Goal: Task Accomplishment & Management: Complete application form

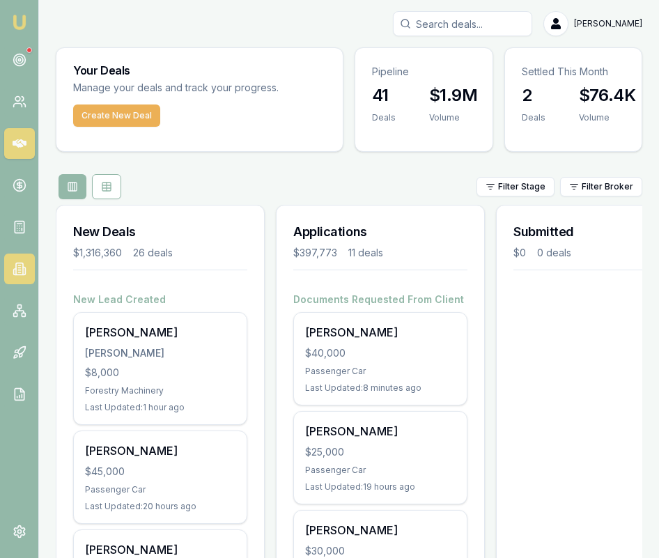
click at [30, 272] on link at bounding box center [19, 268] width 31 height 31
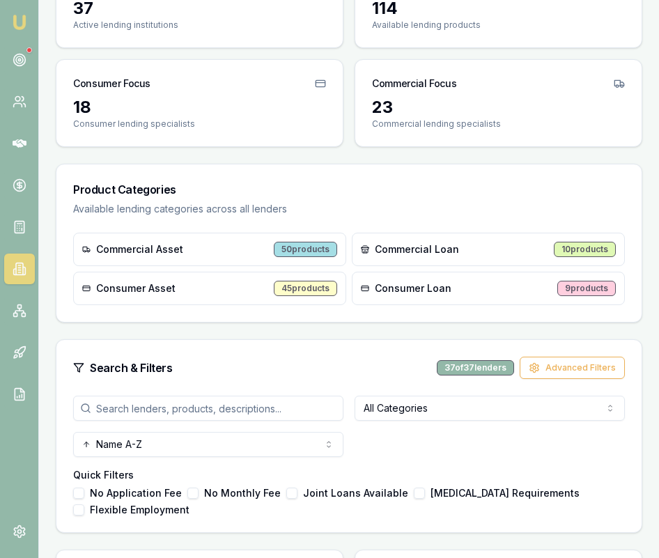
scroll to position [167, 0]
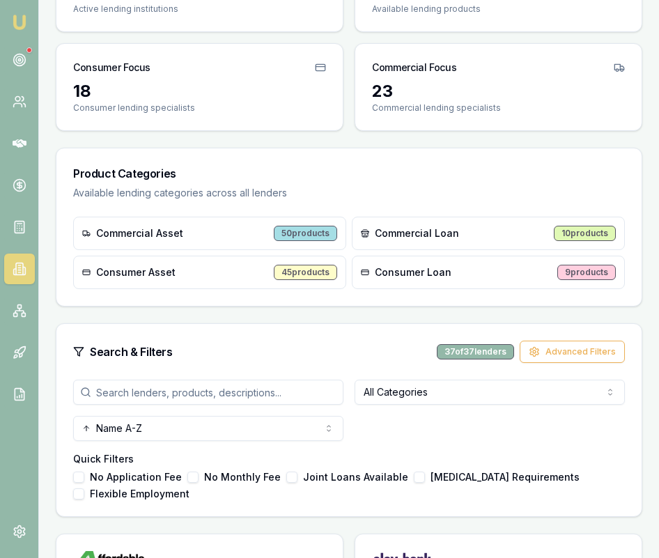
click at [233, 392] on input "search" at bounding box center [208, 392] width 270 height 25
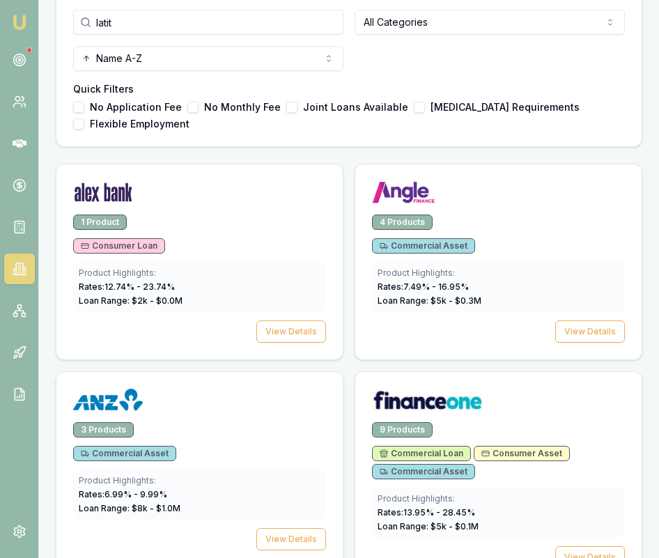
scroll to position [350, 0]
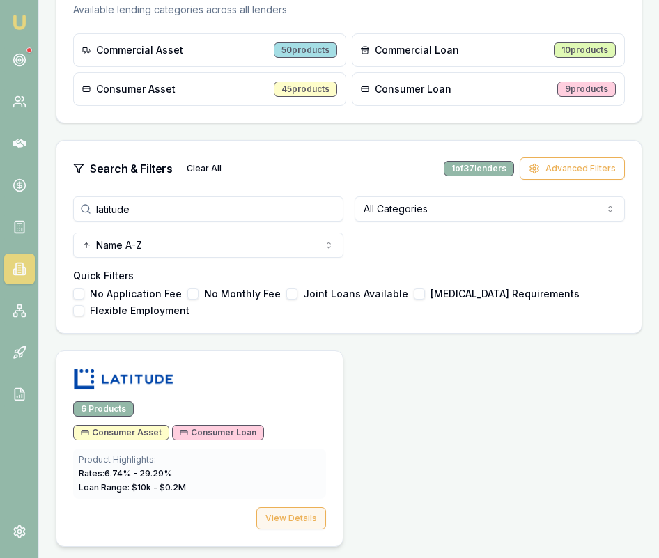
type input "latitude"
click at [284, 519] on button "View Details" at bounding box center [291, 518] width 70 height 22
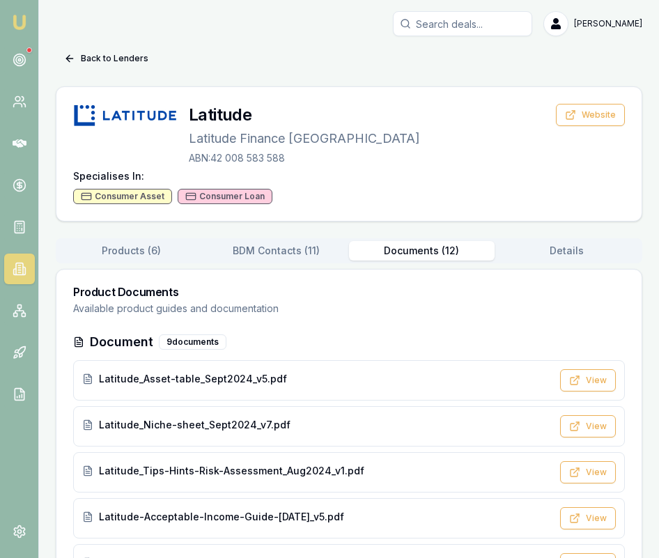
click at [455, 241] on button "Documents ( 12 )" at bounding box center [422, 250] width 146 height 19
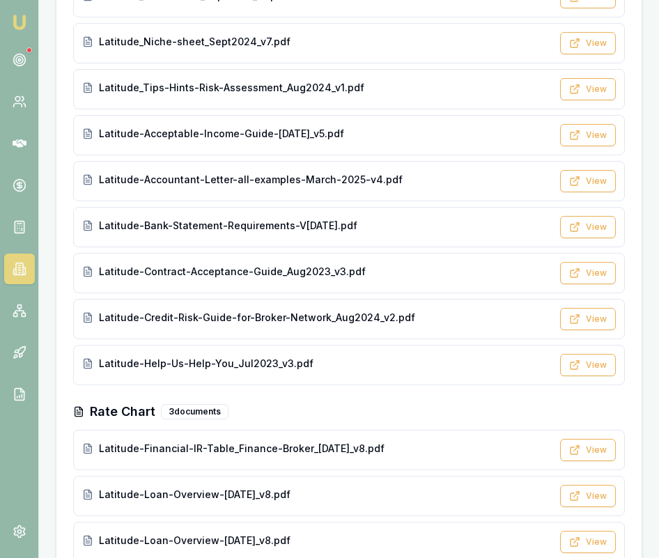
scroll to position [416, 0]
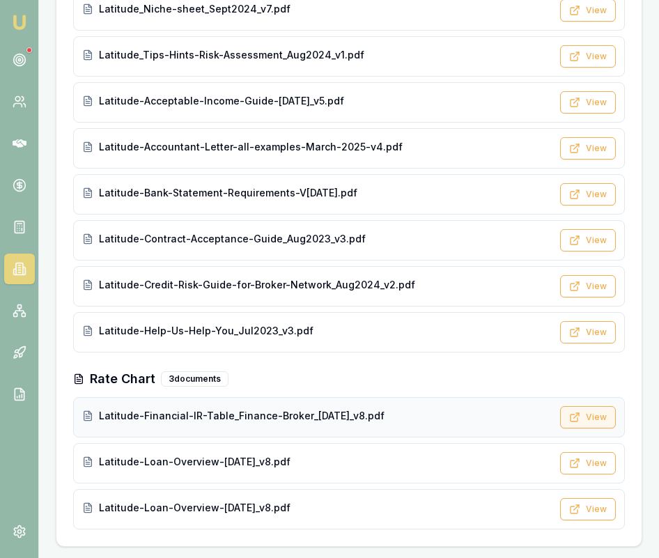
click at [586, 418] on button "View" at bounding box center [588, 417] width 56 height 22
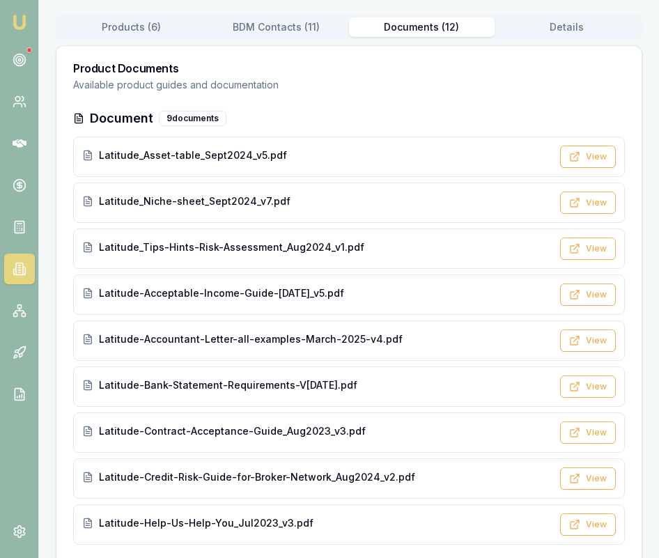
scroll to position [0, 0]
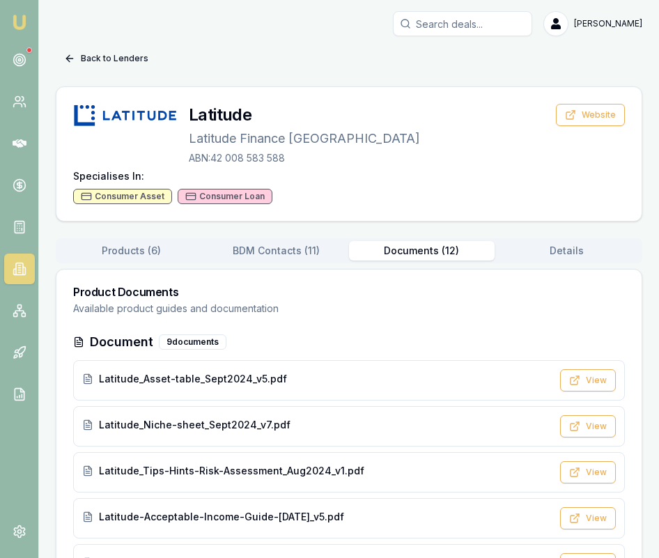
click at [96, 53] on button "Back to Lenders" at bounding box center [106, 58] width 101 height 22
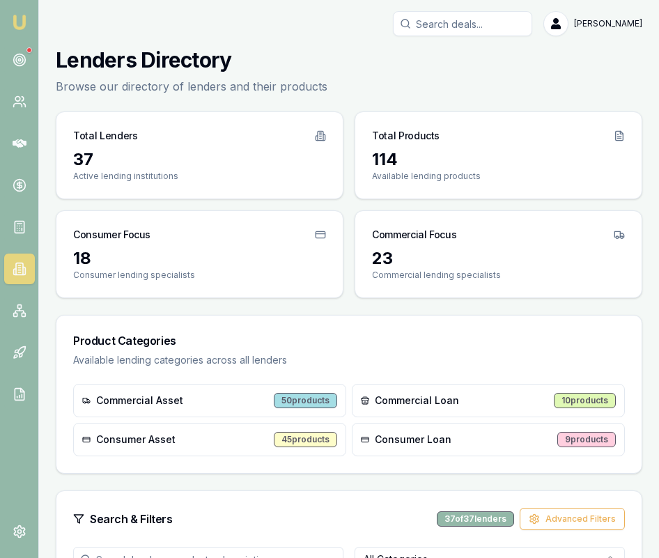
scroll to position [350, 0]
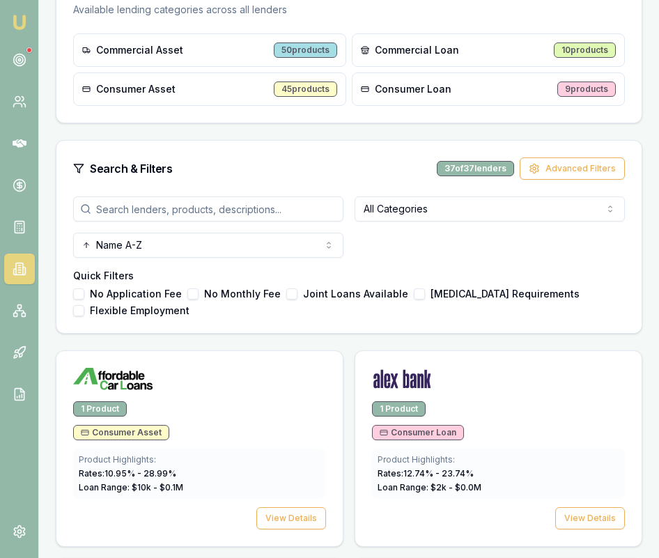
click at [13, 22] on img at bounding box center [19, 22] width 17 height 17
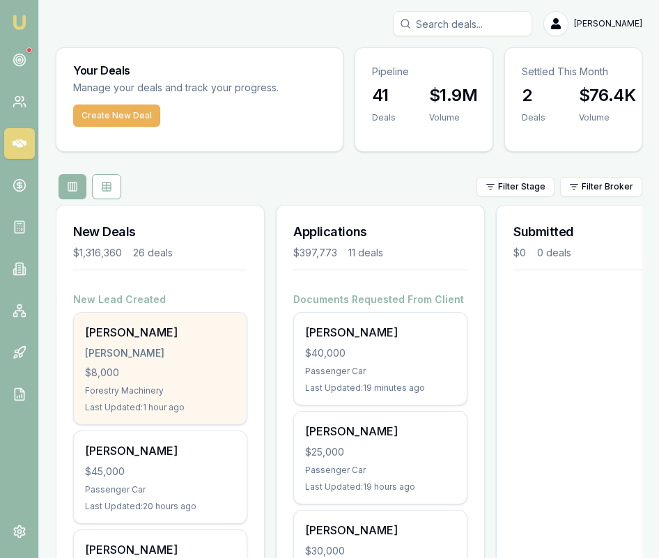
click at [210, 369] on div "$8,000" at bounding box center [160, 373] width 150 height 14
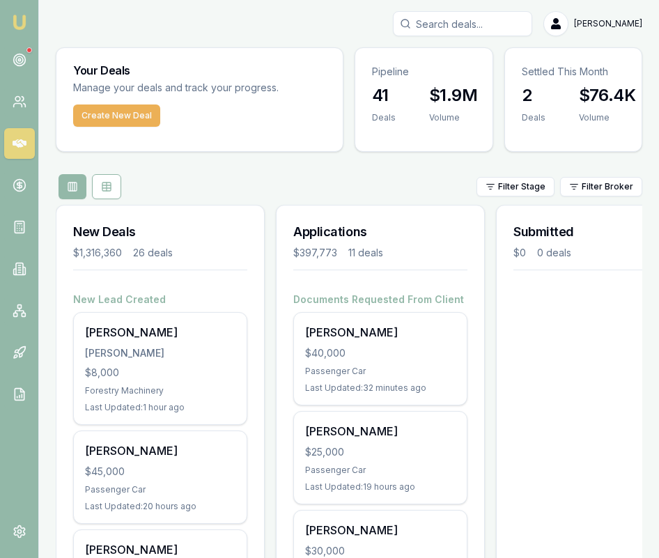
click at [483, 22] on input "Search deals" at bounding box center [462, 23] width 139 height 25
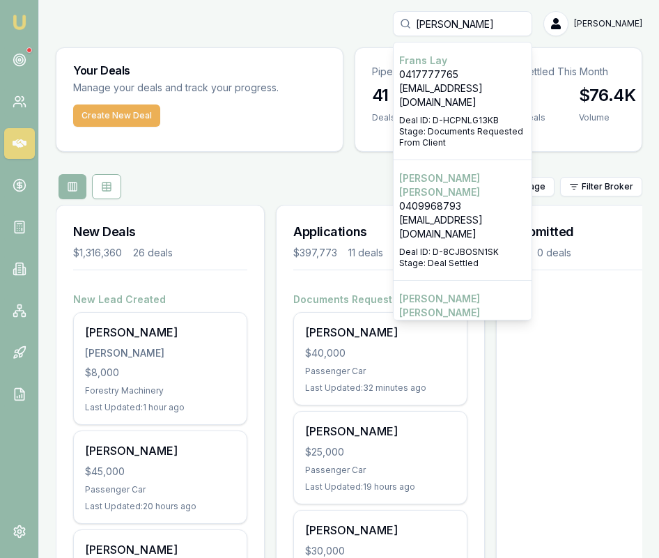
type input "fran"
click at [475, 247] on p "Deal ID: D-8CJBOSN1SK" at bounding box center [462, 252] width 127 height 11
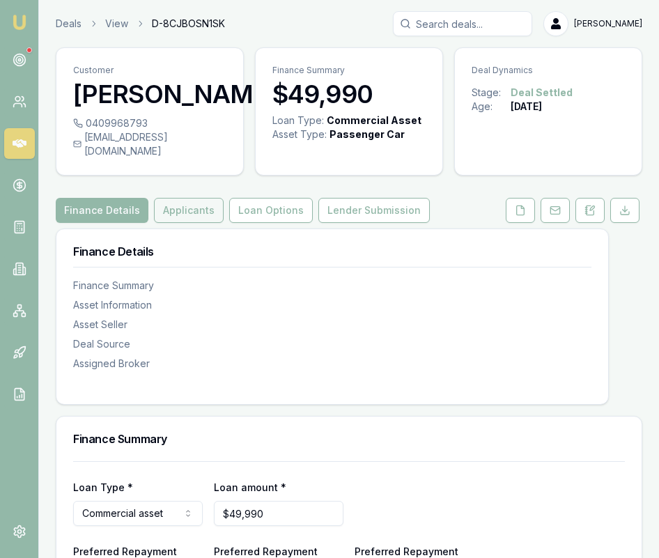
click at [206, 223] on button "Applicants" at bounding box center [189, 210] width 70 height 25
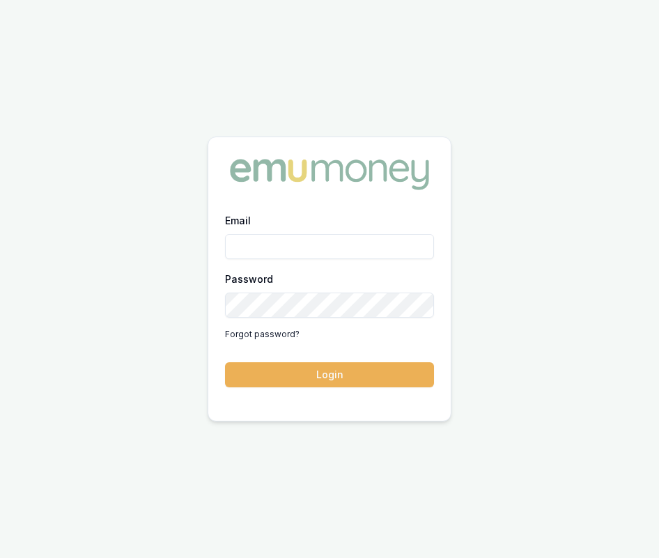
type input "[EMAIL_ADDRESS][DOMAIN_NAME]"
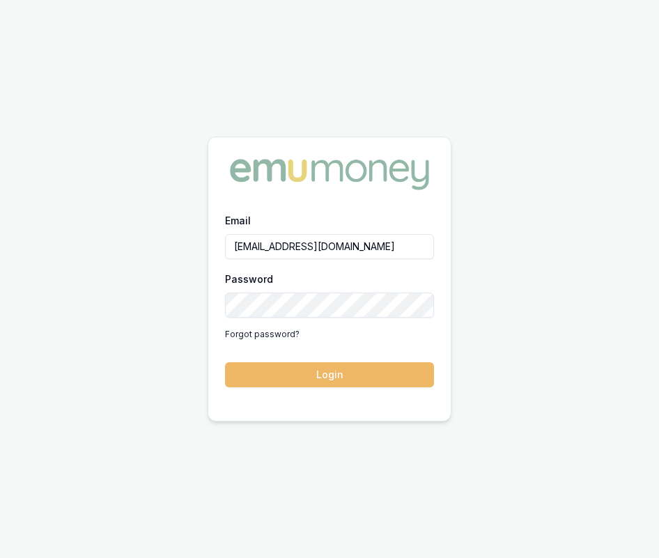
click at [358, 380] on button "Login" at bounding box center [329, 374] width 209 height 25
click at [358, 380] on form "Email eujin.ooi@emumoney.com.au Password Forgot password? Login" at bounding box center [329, 299] width 209 height 175
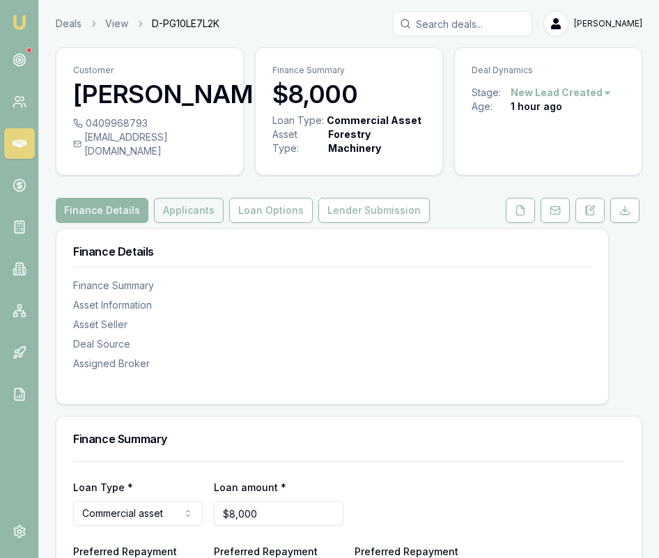
click at [190, 223] on button "Applicants" at bounding box center [189, 210] width 70 height 25
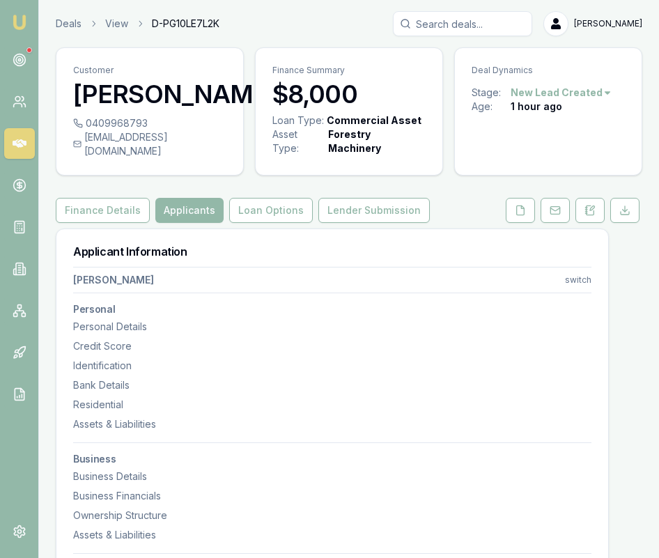
scroll to position [1, 0]
click at [191, 157] on div "spatzis.qld@outlook.com" at bounding box center [149, 144] width 153 height 28
click at [198, 157] on div "[EMAIL_ADDRESS][DOMAIN_NAME]" at bounding box center [149, 144] width 153 height 28
copy div "[EMAIL_ADDRESS][DOMAIN_NAME]"
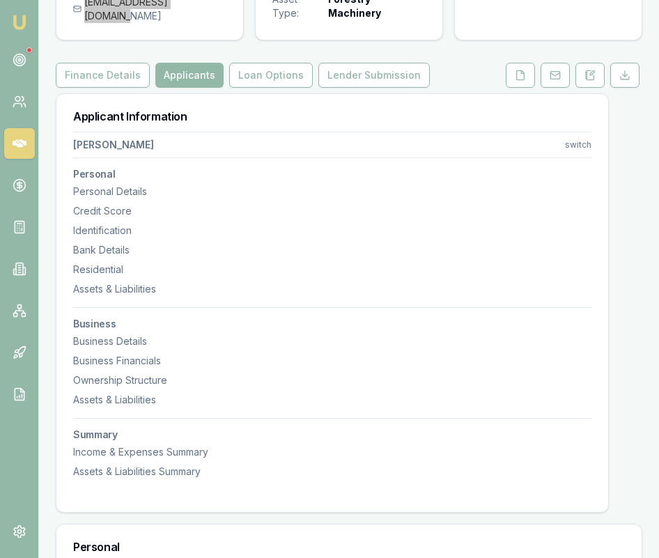
scroll to position [0, 0]
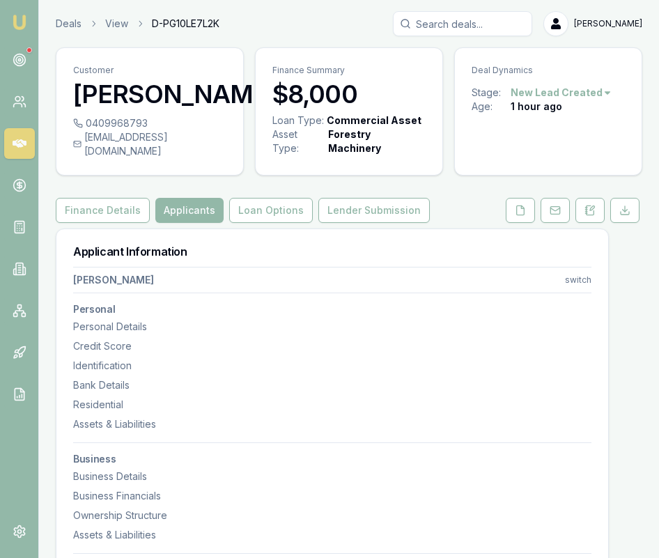
click at [154, 130] on div "0409968793" at bounding box center [149, 123] width 153 height 14
drag, startPoint x: 152, startPoint y: 150, endPoint x: 145, endPoint y: 150, distance: 7.7
click at [145, 130] on div "0409968793" at bounding box center [149, 123] width 153 height 14
copy div "0409968793"
click at [520, 216] on icon at bounding box center [520, 210] width 11 height 11
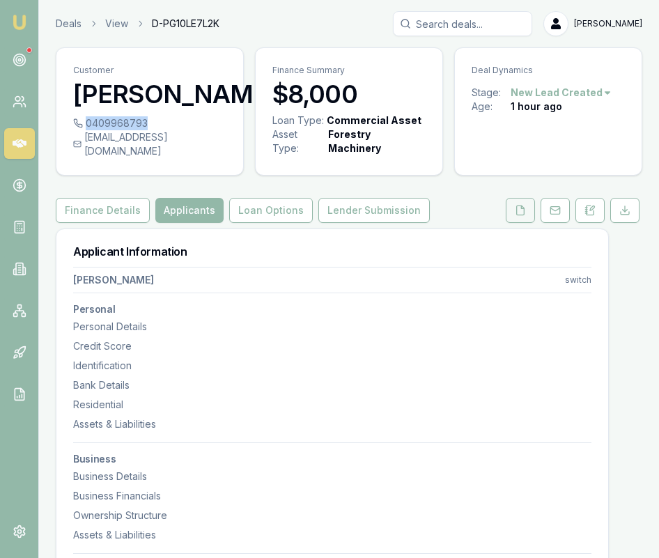
click at [520, 216] on icon at bounding box center [520, 210] width 11 height 11
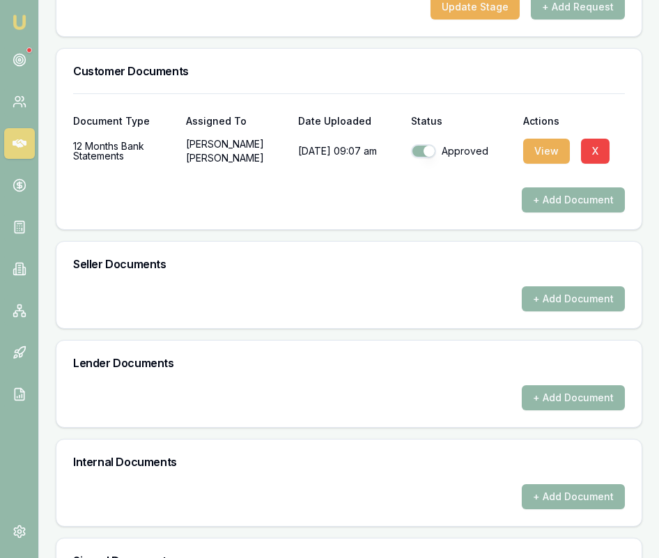
scroll to position [696, 0]
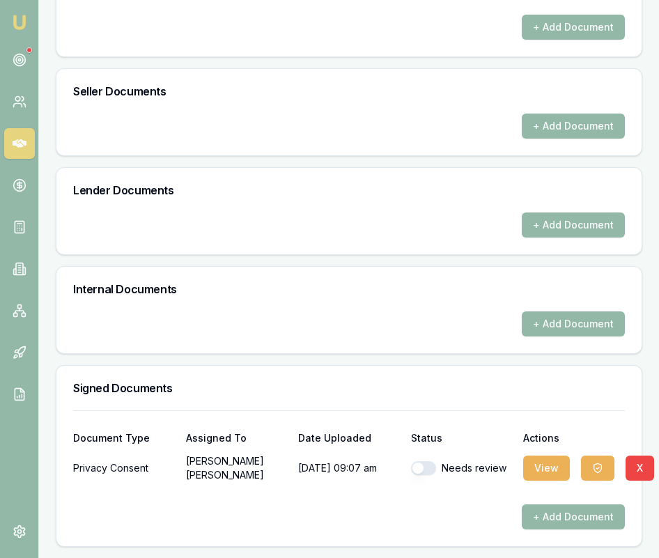
click at [425, 471] on button "button" at bounding box center [423, 468] width 25 height 14
checkbox input "true"
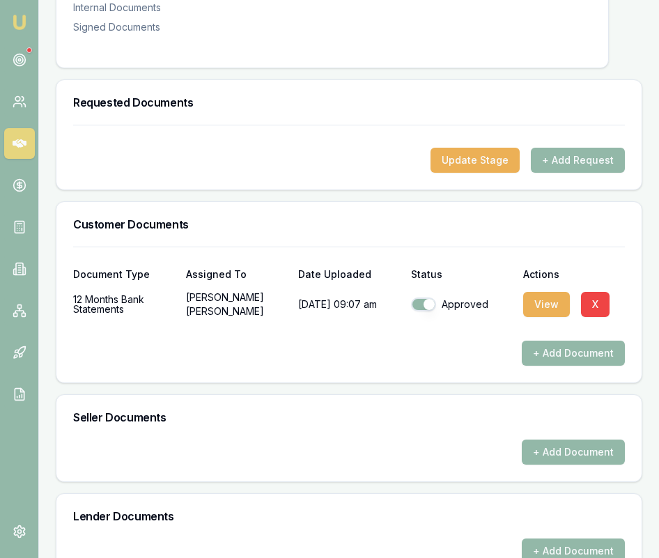
scroll to position [390, 0]
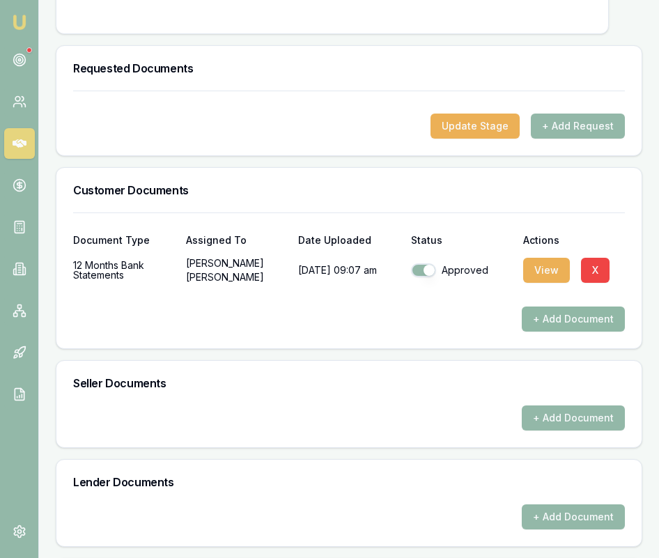
click at [566, 324] on button "+ Add Document" at bounding box center [573, 318] width 103 height 25
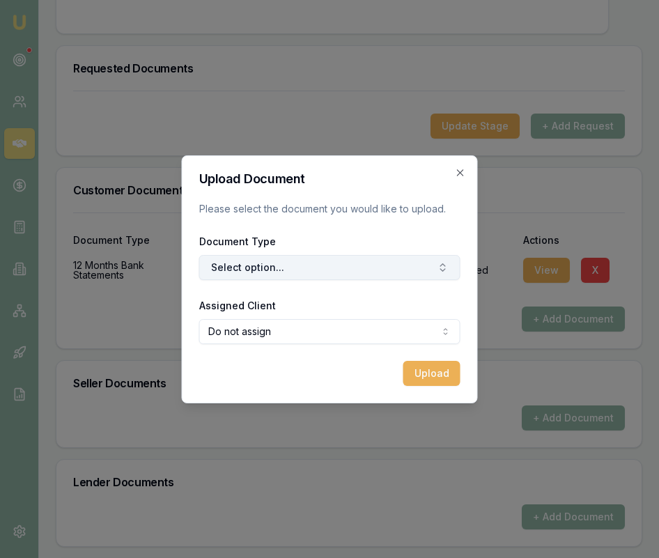
click at [311, 279] on button "Select option..." at bounding box center [329, 267] width 261 height 25
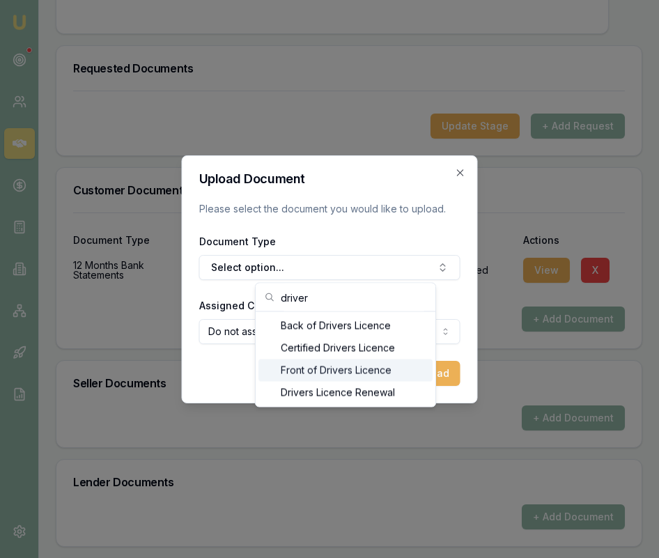
type input "driver"
click at [311, 373] on div "Front of Drivers Licence" at bounding box center [345, 370] width 174 height 22
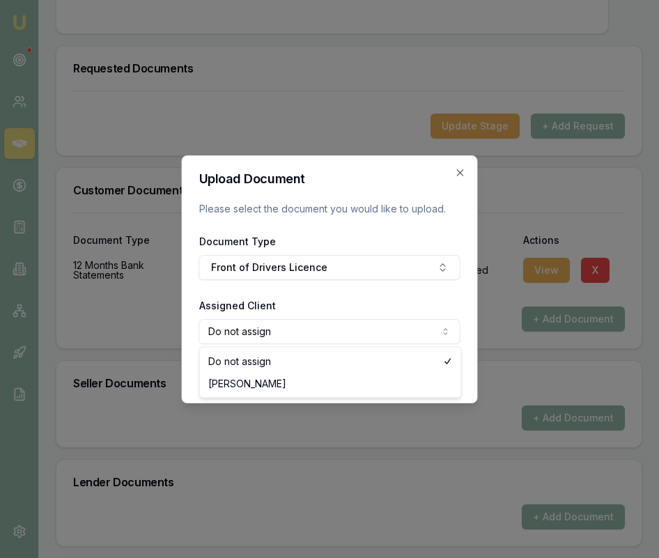
select select "U-0WEVD69MGW"
click at [431, 369] on button "Upload" at bounding box center [431, 373] width 57 height 25
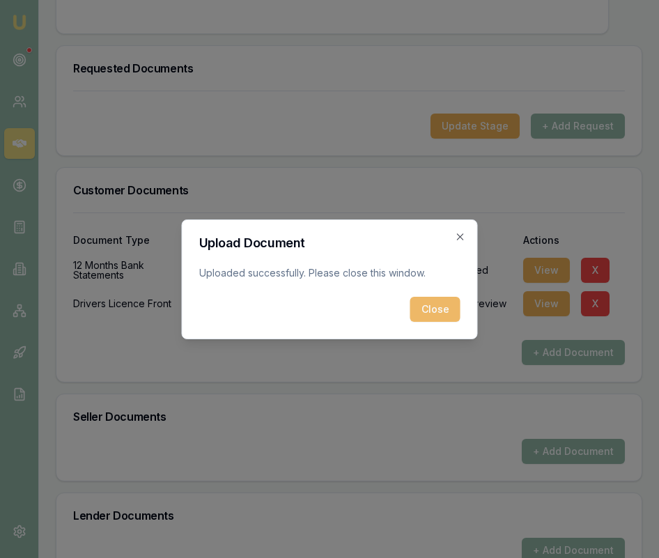
click at [433, 309] on button "Close" at bounding box center [435, 309] width 50 height 25
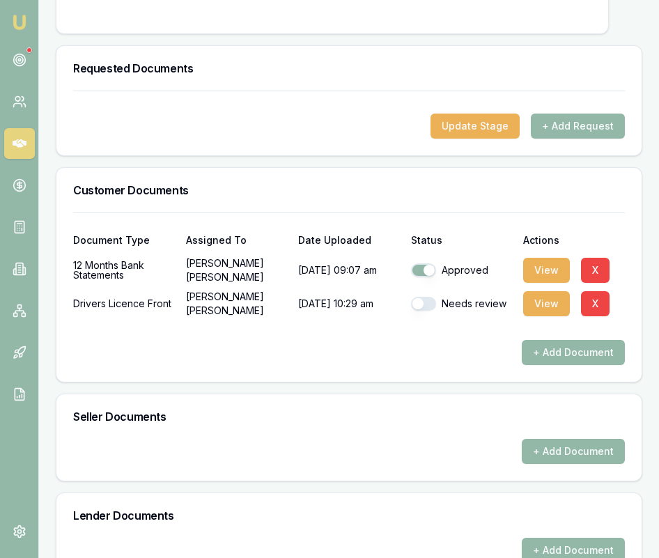
click at [430, 311] on button "button" at bounding box center [423, 304] width 25 height 14
checkbox input "true"
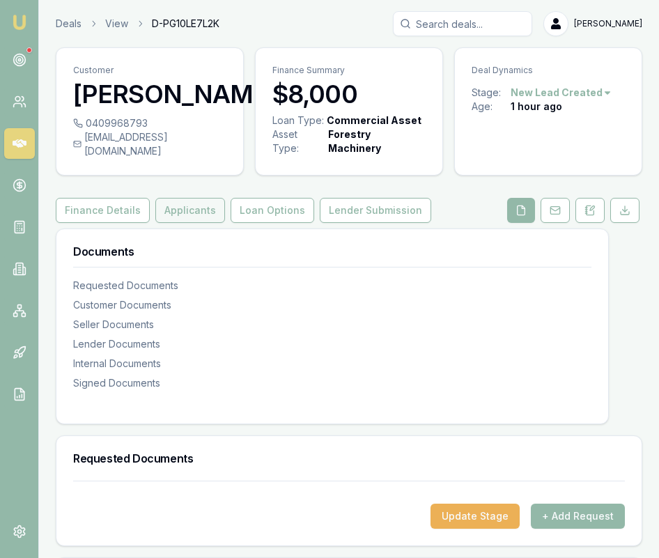
click at [201, 223] on button "Applicants" at bounding box center [190, 210] width 70 height 25
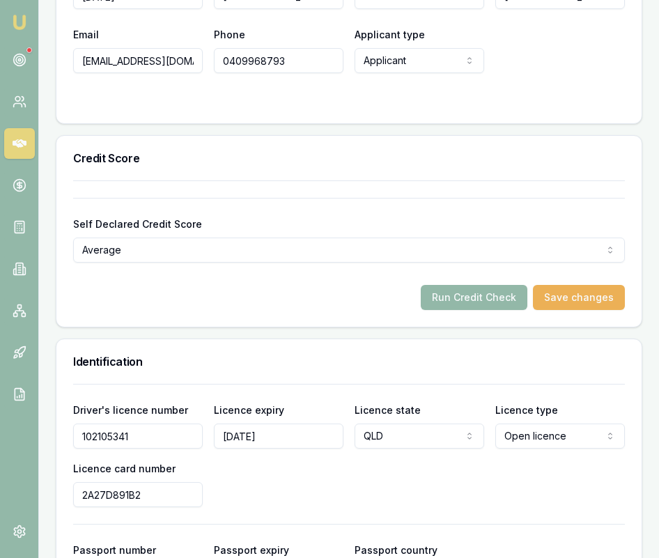
scroll to position [837, 0]
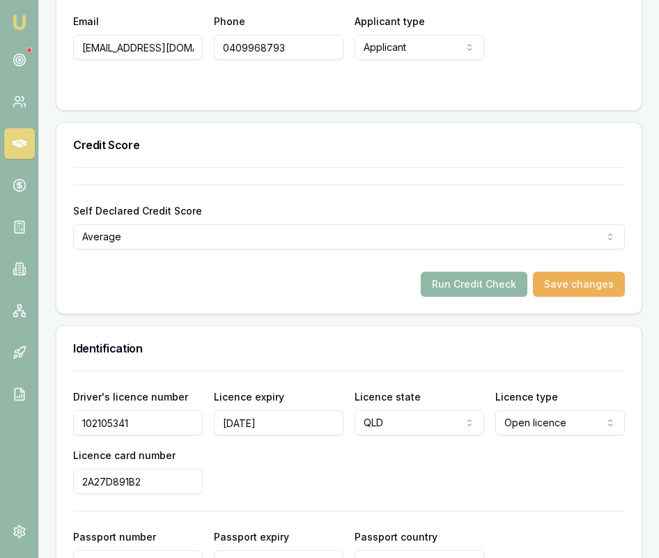
click at [469, 297] on button "Run Credit Check" at bounding box center [474, 284] width 107 height 25
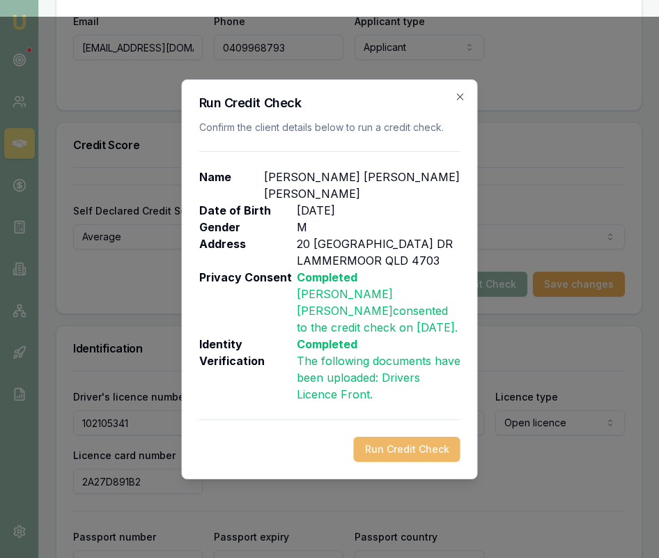
click at [421, 437] on button "Run Credit Check" at bounding box center [407, 449] width 107 height 25
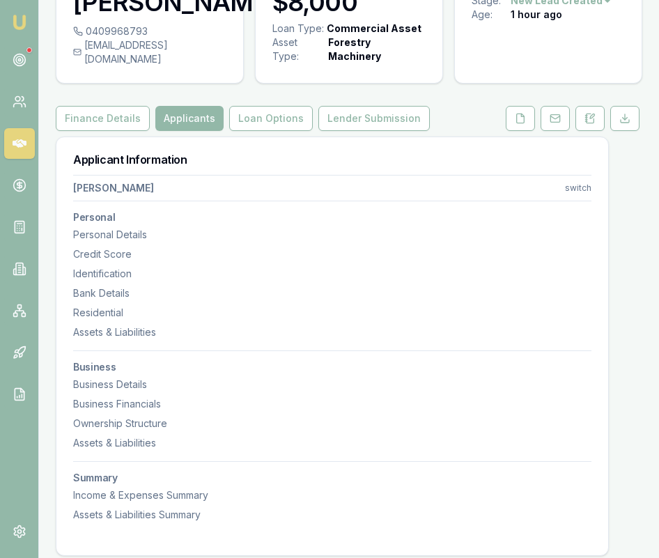
scroll to position [0, 0]
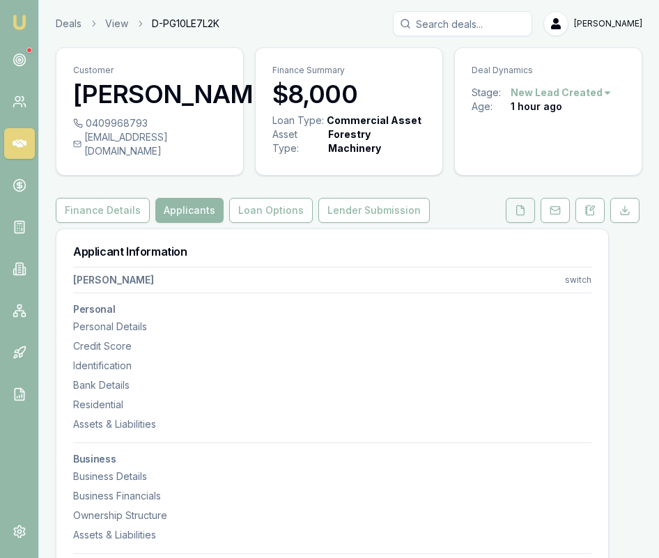
click at [517, 214] on icon at bounding box center [521, 209] width 8 height 9
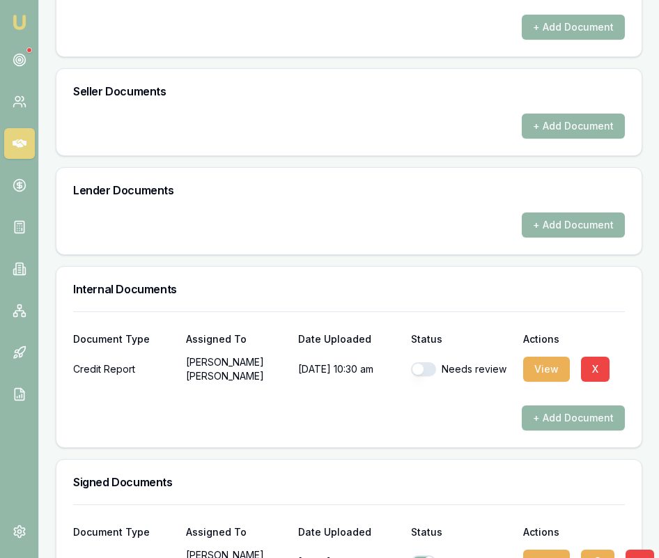
scroll to position [718, 0]
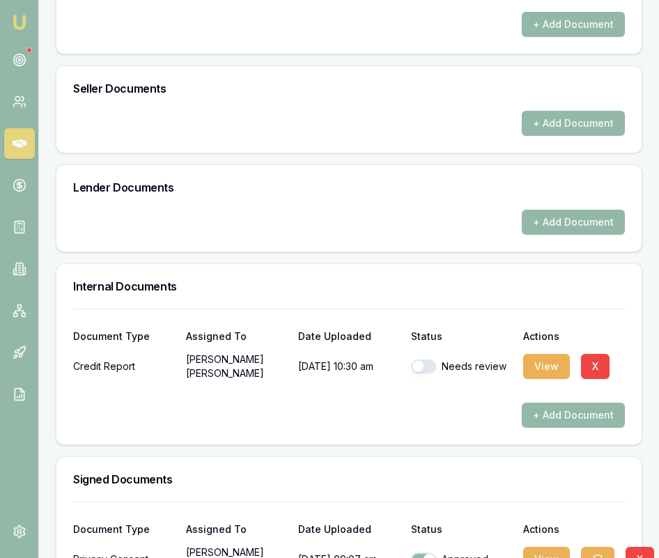
click at [430, 373] on button "button" at bounding box center [423, 366] width 25 height 14
checkbox input "true"
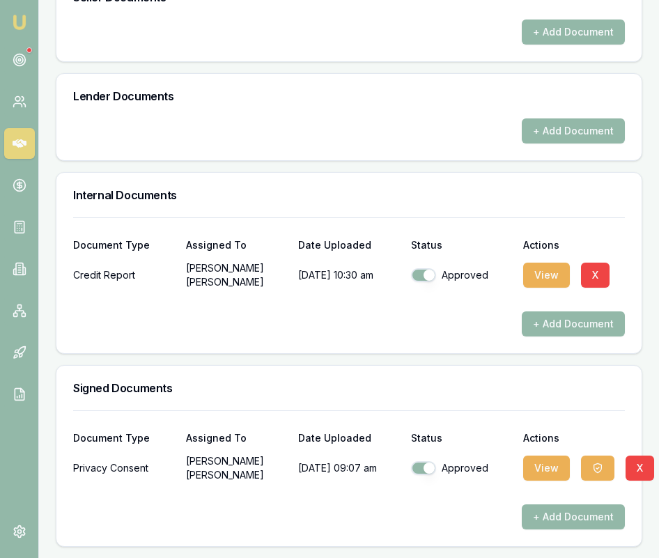
scroll to position [823, 0]
click at [532, 470] on button "View" at bounding box center [546, 467] width 47 height 25
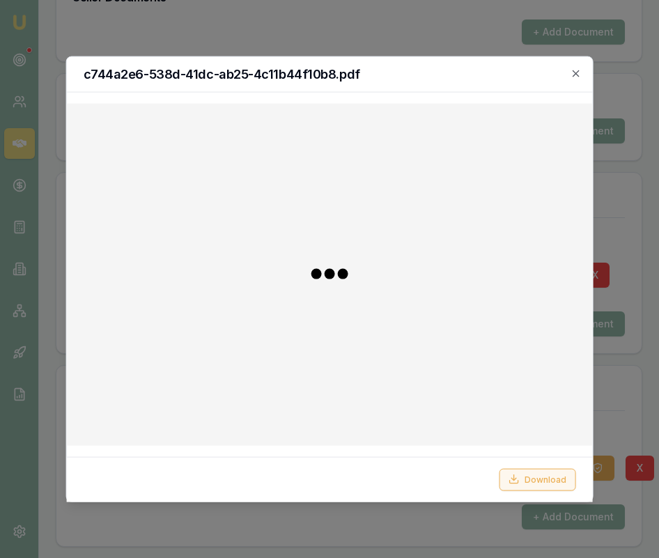
click at [529, 475] on button "Download" at bounding box center [537, 479] width 77 height 22
click at [629, 426] on div at bounding box center [329, 279] width 659 height 558
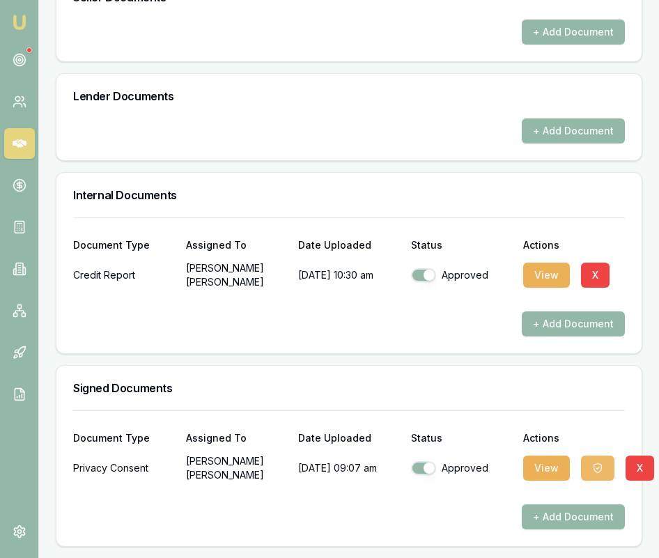
click at [598, 476] on button "button" at bounding box center [597, 467] width 33 height 25
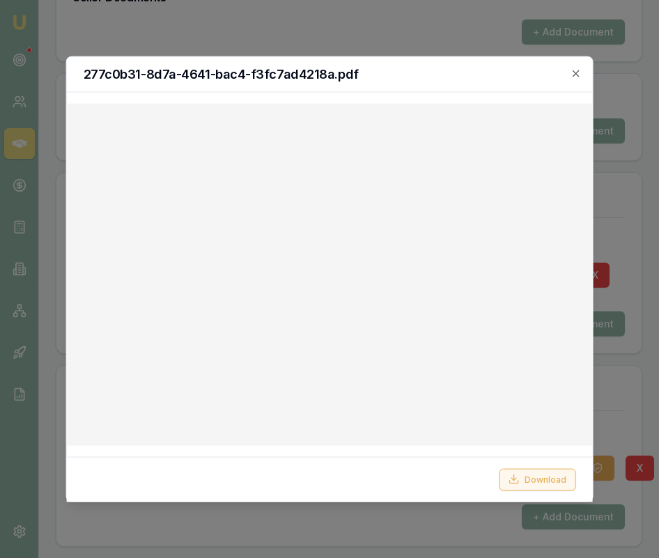
click at [549, 483] on button "Download" at bounding box center [537, 479] width 77 height 22
click at [233, 522] on div at bounding box center [329, 279] width 659 height 558
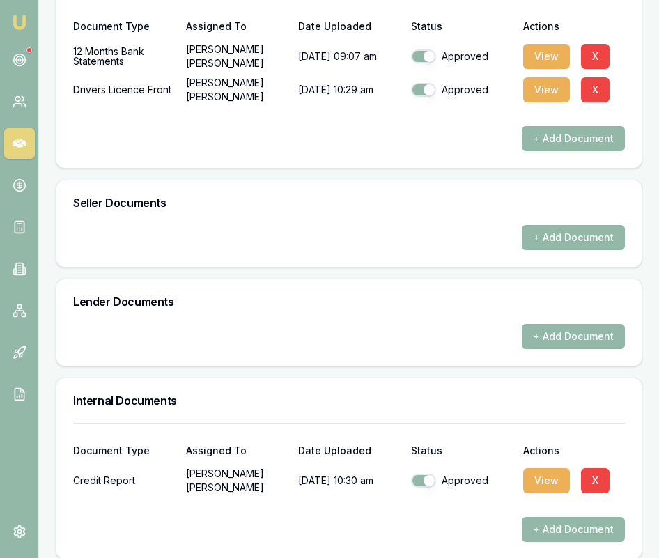
scroll to position [598, 0]
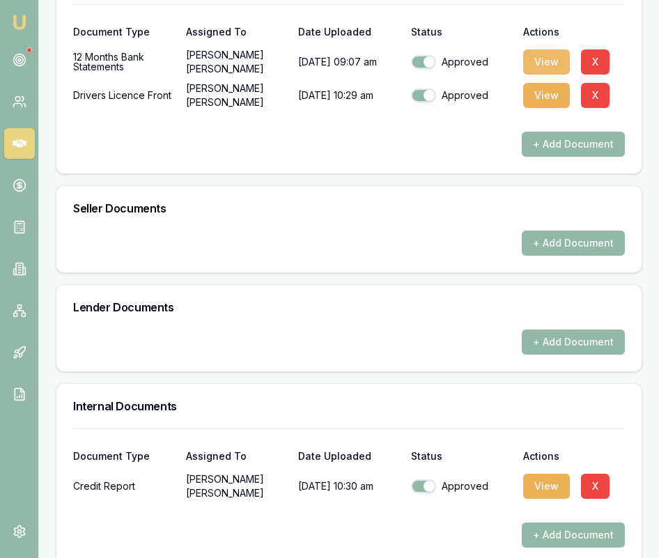
click at [540, 75] on button "View" at bounding box center [546, 61] width 47 height 25
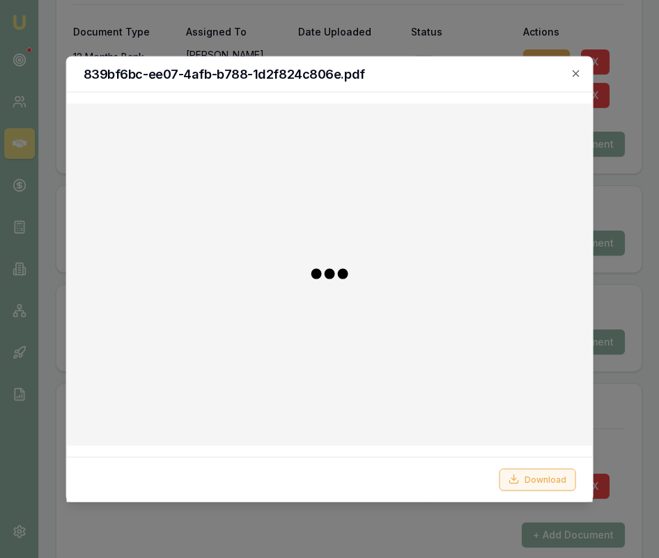
click at [530, 478] on button "Download" at bounding box center [537, 479] width 77 height 22
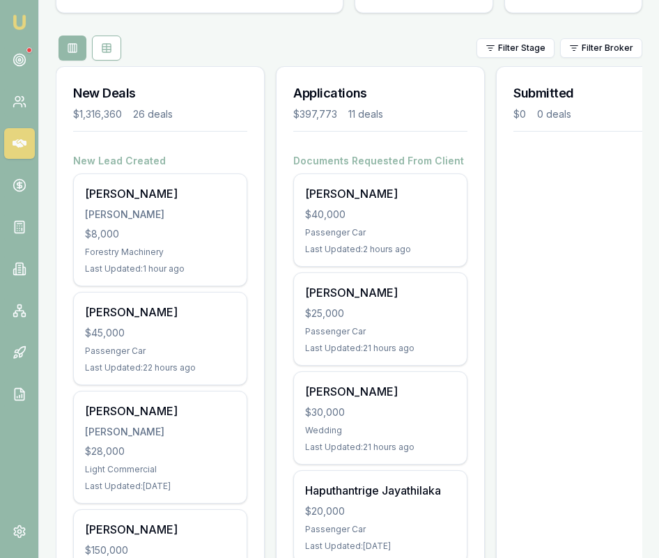
scroll to position [141, 0]
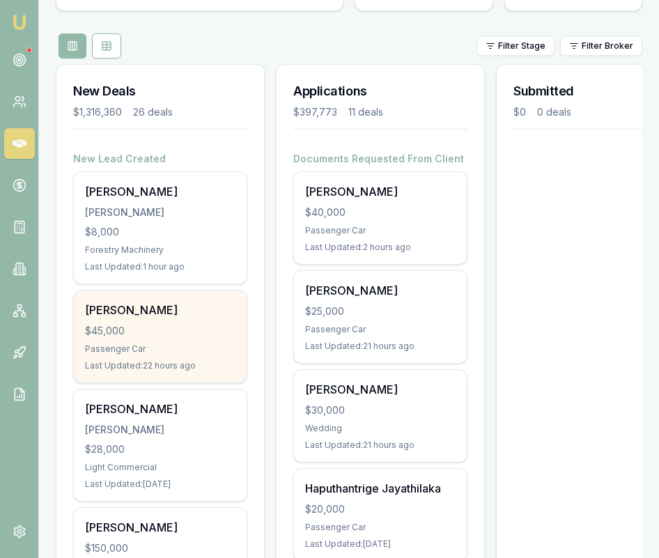
click at [156, 361] on div "Last Updated: 22 hours ago" at bounding box center [160, 365] width 150 height 11
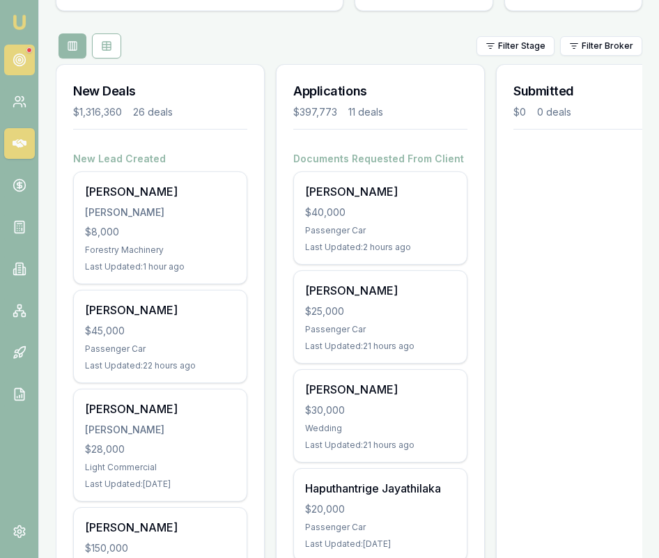
scroll to position [143, 0]
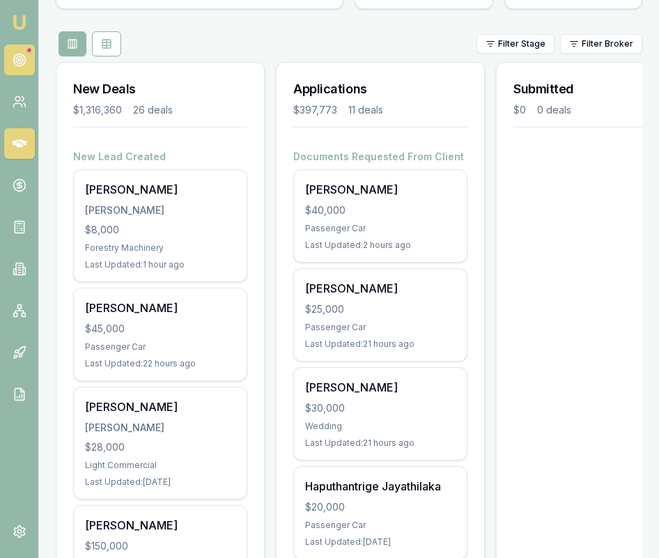
click at [24, 64] on icon at bounding box center [20, 60] width 14 height 14
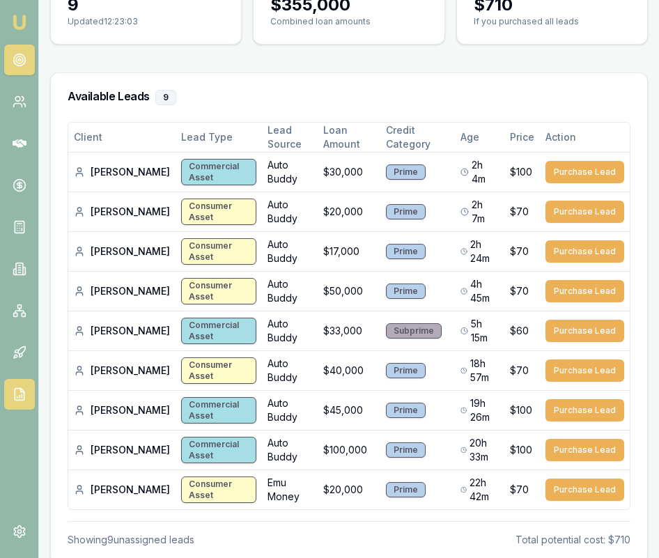
scroll to position [170, 0]
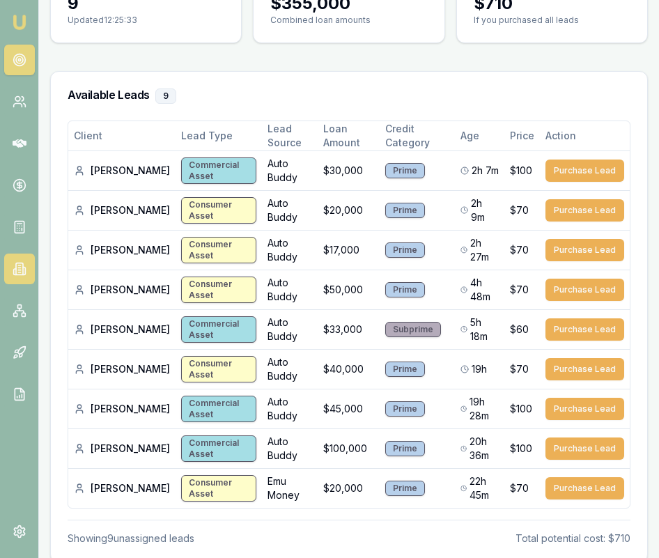
click at [21, 274] on icon at bounding box center [20, 269] width 14 height 14
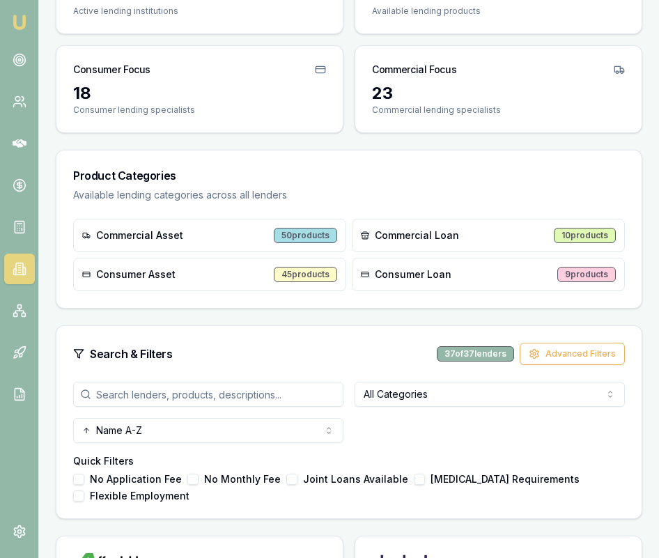
scroll to position [168, 0]
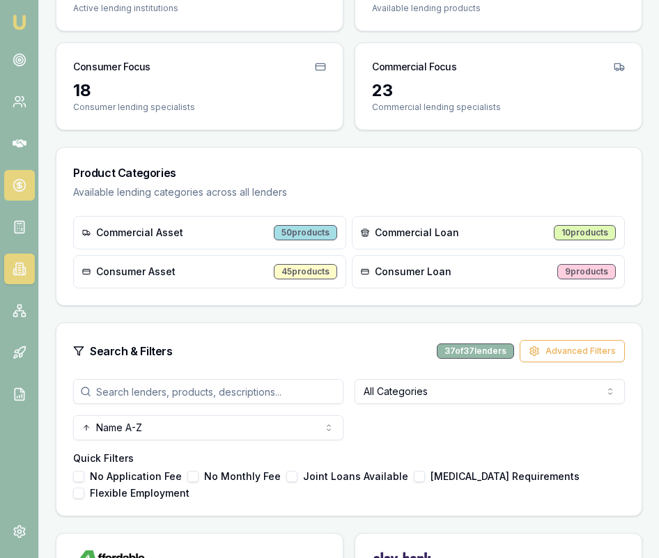
click at [17, 185] on icon at bounding box center [19, 185] width 5 height 5
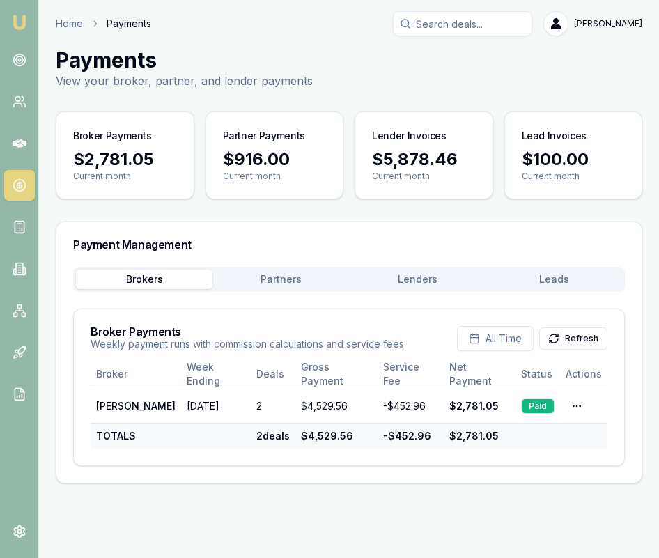
click at [438, 282] on button "Lenders" at bounding box center [417, 278] width 136 height 19
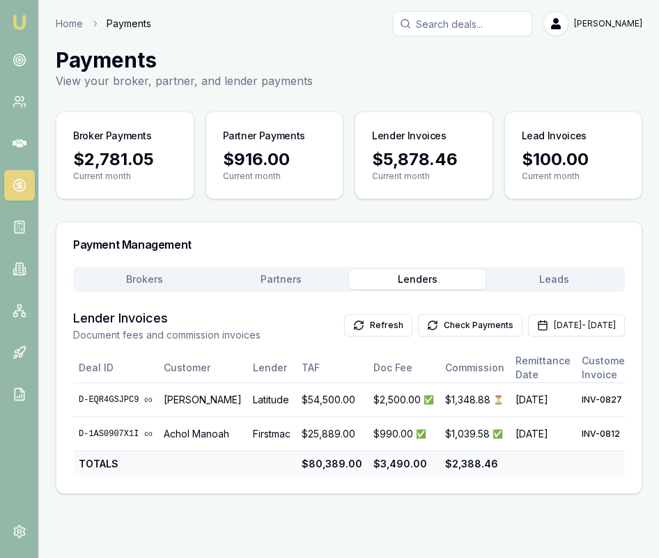
click at [534, 280] on button "Leads" at bounding box center [553, 278] width 136 height 19
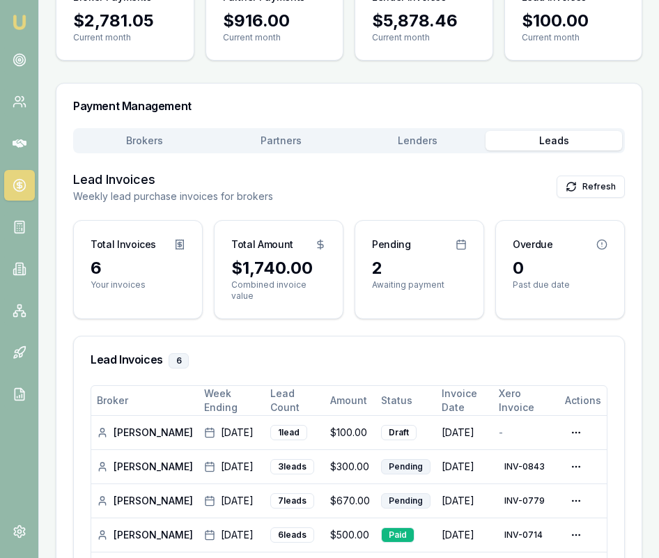
scroll to position [150, 0]
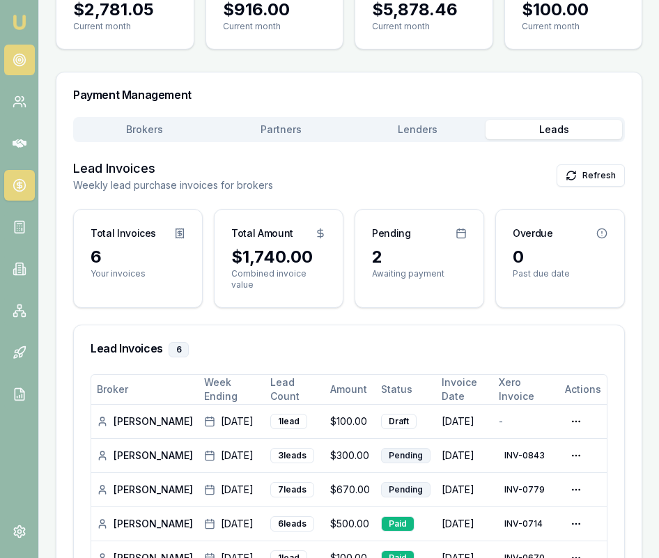
click at [20, 59] on icon at bounding box center [20, 60] width 14 height 14
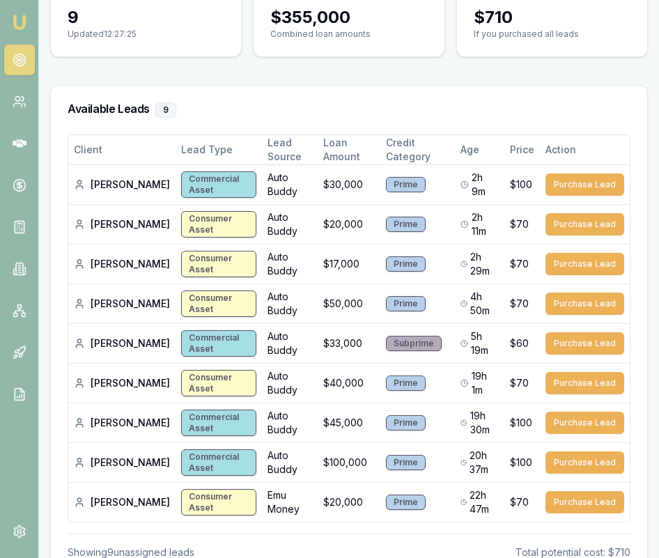
scroll to position [157, 0]
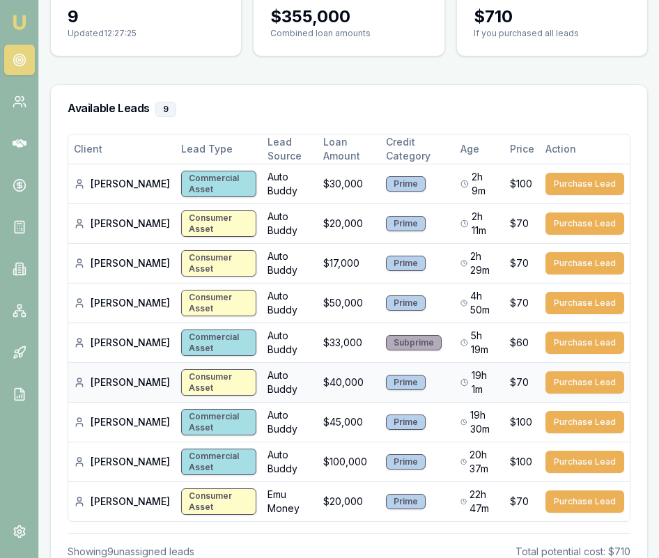
click at [201, 384] on div "Consumer Asset" at bounding box center [218, 382] width 75 height 26
click at [565, 383] on button "Purchase Lead" at bounding box center [584, 382] width 79 height 22
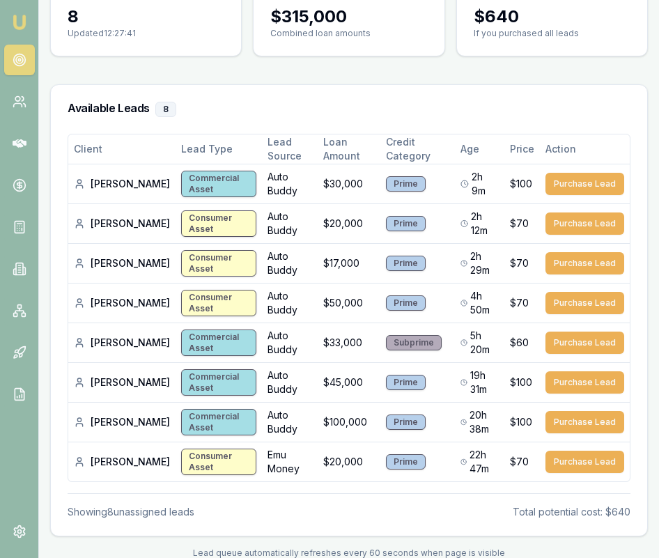
click at [24, 22] on img at bounding box center [19, 22] width 17 height 17
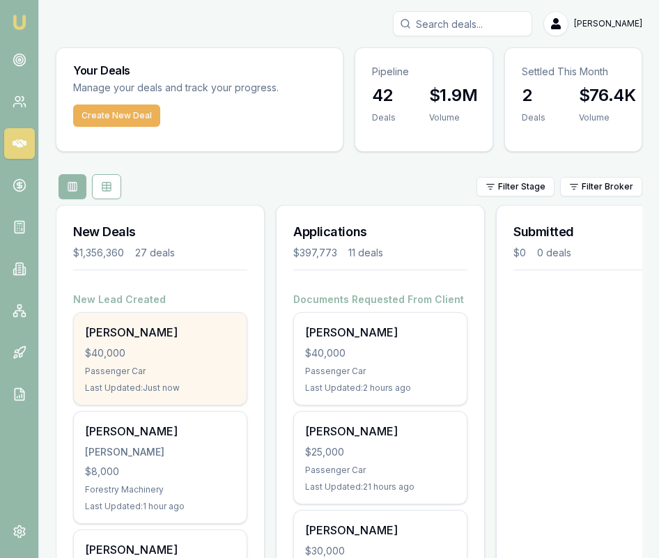
click at [159, 331] on div "Gavin Grant" at bounding box center [160, 332] width 150 height 17
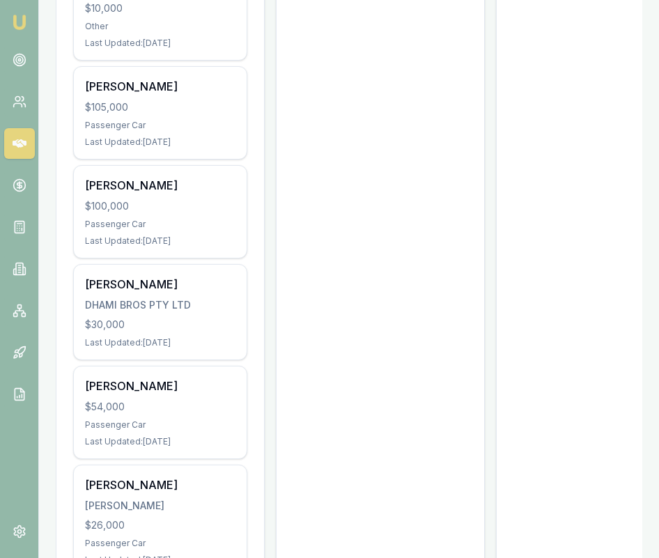
scroll to position [1533, 0]
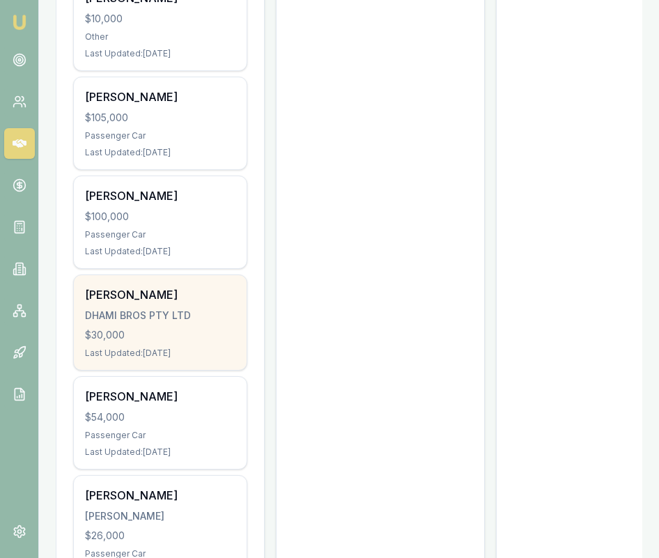
click at [200, 328] on div "$30,000" at bounding box center [160, 335] width 150 height 14
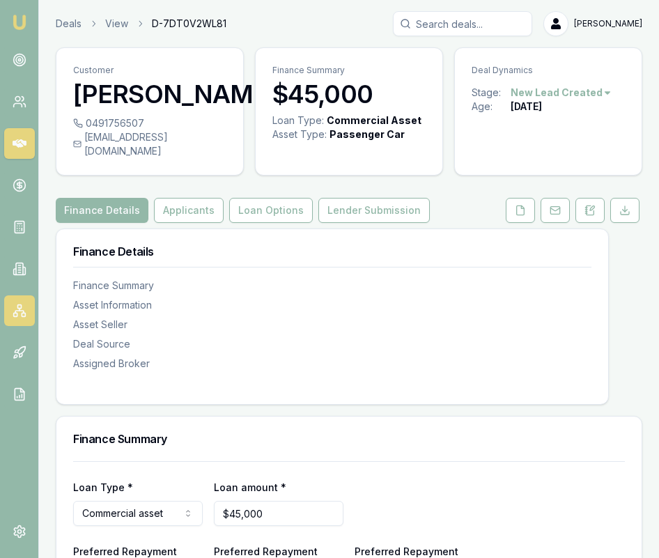
scroll to position [18, 0]
click at [21, 54] on circle at bounding box center [19, 60] width 12 height 12
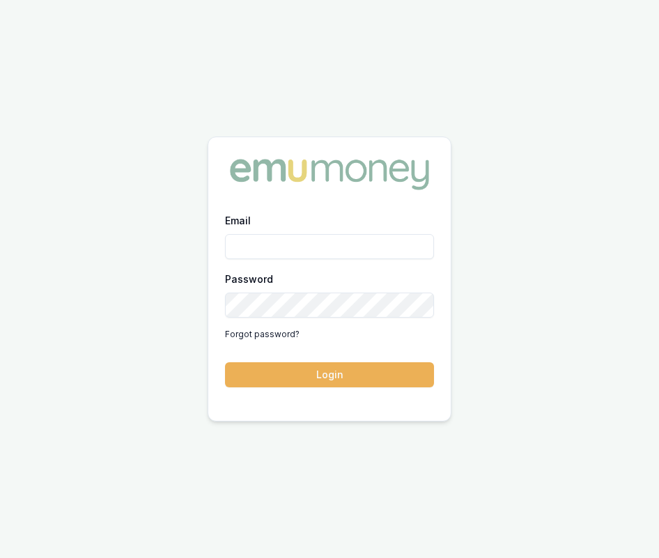
type input "eujin.ooi@emumoney.com.au"
